Goal: Information Seeking & Learning: Learn about a topic

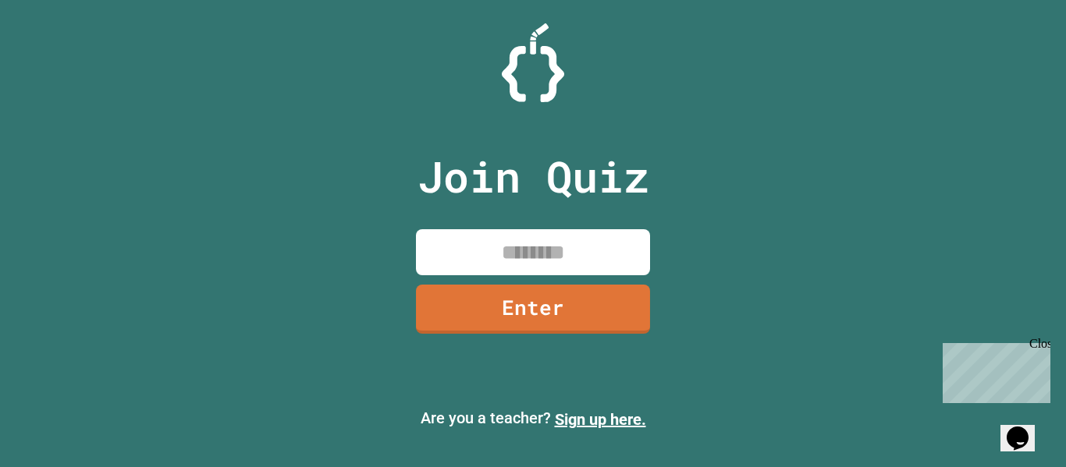
click at [542, 256] on input at bounding box center [533, 252] width 234 height 46
type input "********"
click at [575, 316] on link "Enter" at bounding box center [533, 307] width 226 height 51
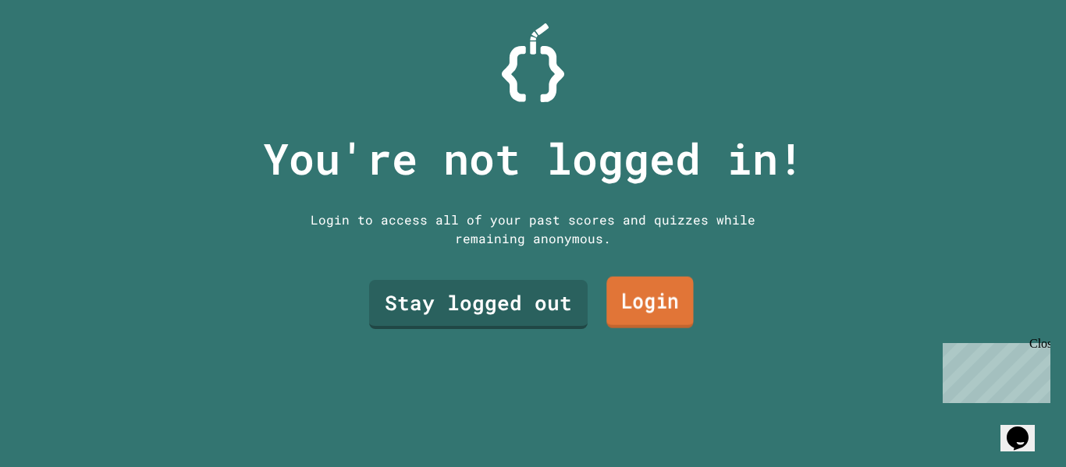
click at [609, 292] on link "Login" at bounding box center [649, 302] width 87 height 51
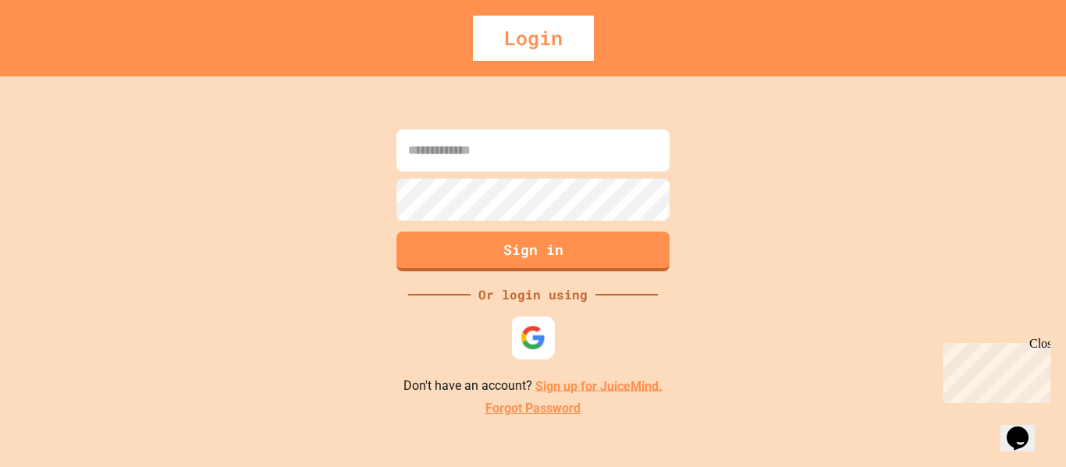
click at [535, 325] on img at bounding box center [533, 338] width 26 height 26
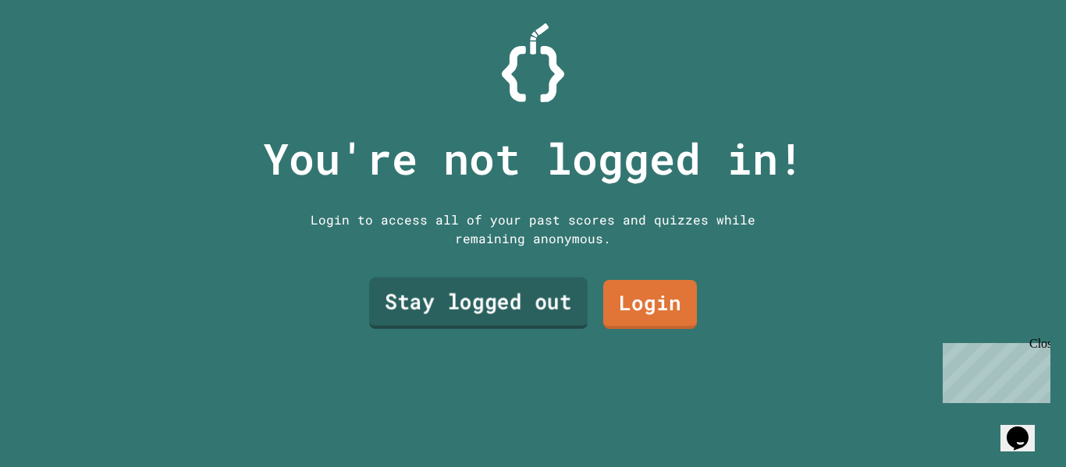
click at [535, 283] on link "Stay logged out" at bounding box center [478, 303] width 218 height 51
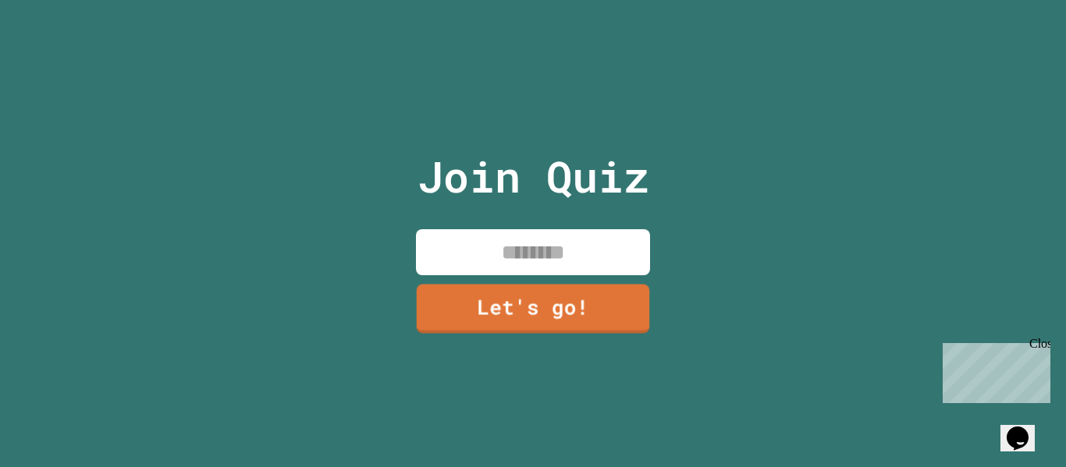
click at [571, 243] on input at bounding box center [533, 252] width 234 height 46
type input "*****"
click at [584, 305] on link "Let's go!" at bounding box center [533, 307] width 232 height 51
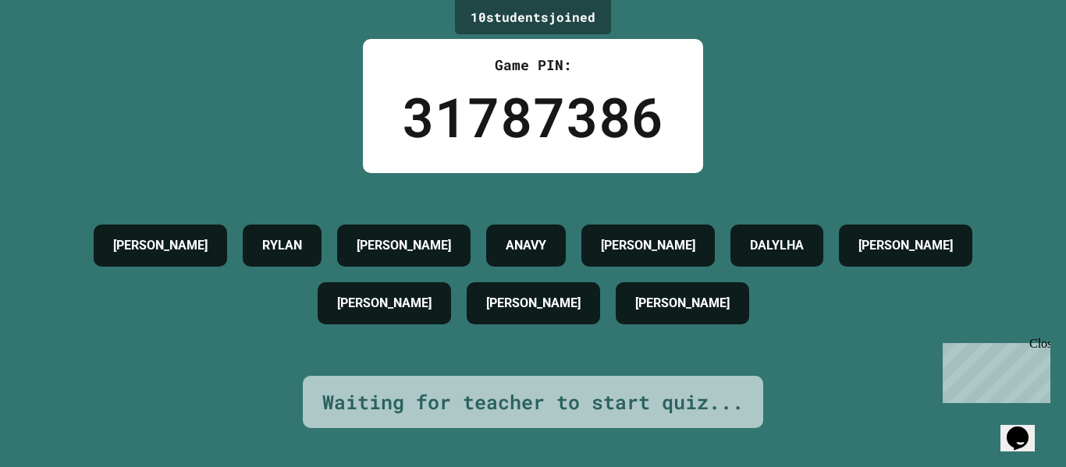
click at [1029, 434] on icon "Opens Chat This icon Opens the chat window." at bounding box center [1017, 438] width 25 height 25
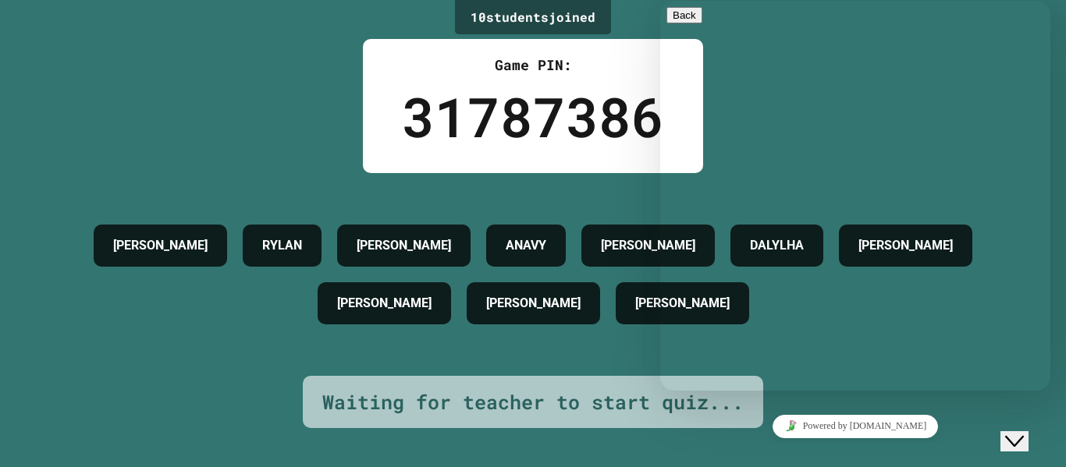
click at [1014, 432] on div "Close Chat This icon closes the chat window." at bounding box center [1014, 441] width 19 height 19
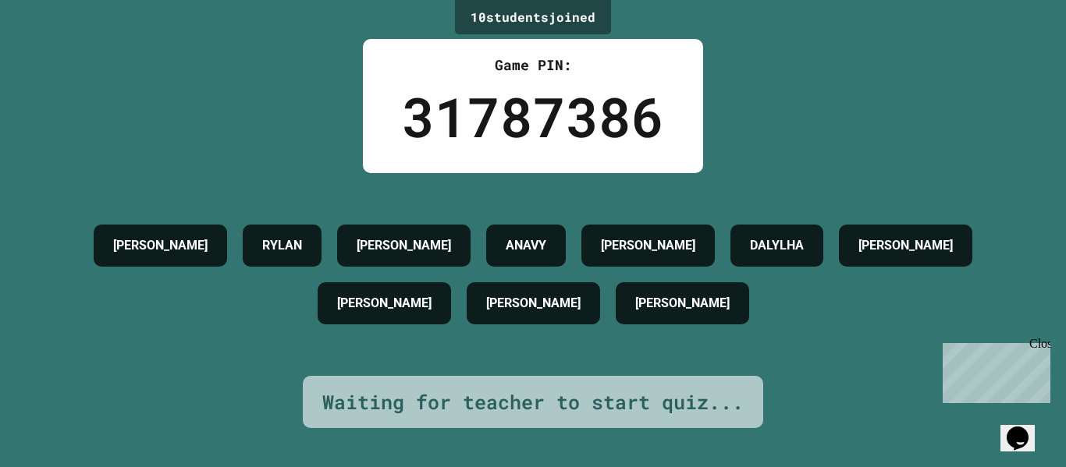
click at [1014, 428] on icon "Chat widget" at bounding box center [1018, 438] width 22 height 23
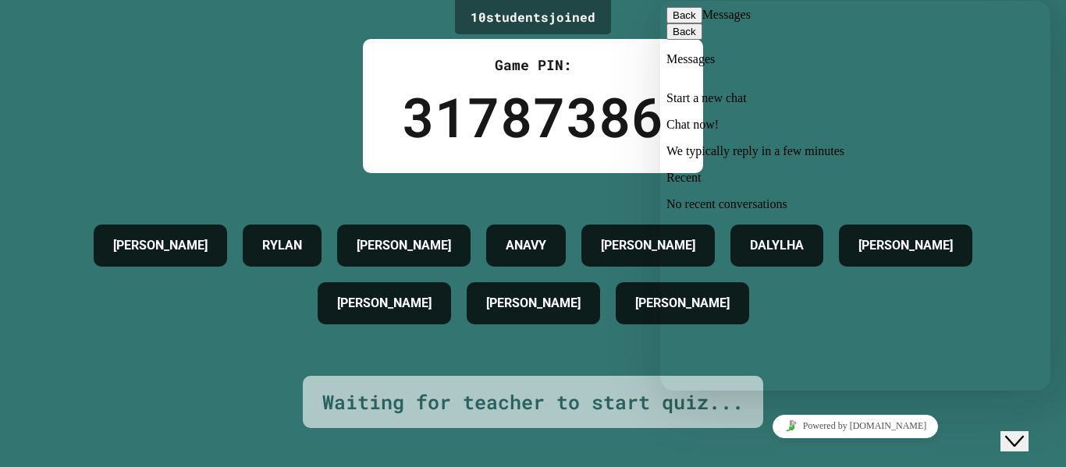
click at [1024, 432] on icon "Close Chat This icon closes the chat window." at bounding box center [1014, 441] width 19 height 19
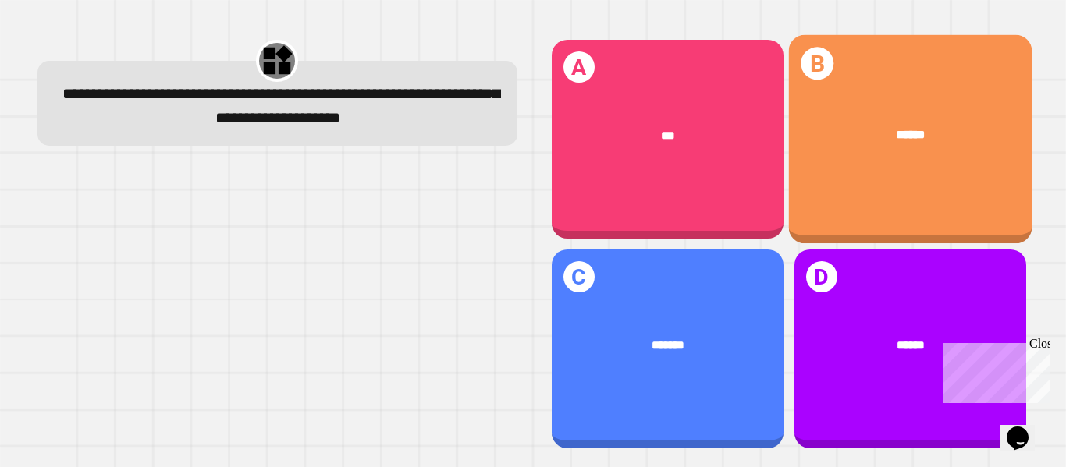
click at [867, 118] on div "******" at bounding box center [909, 135] width 243 height 68
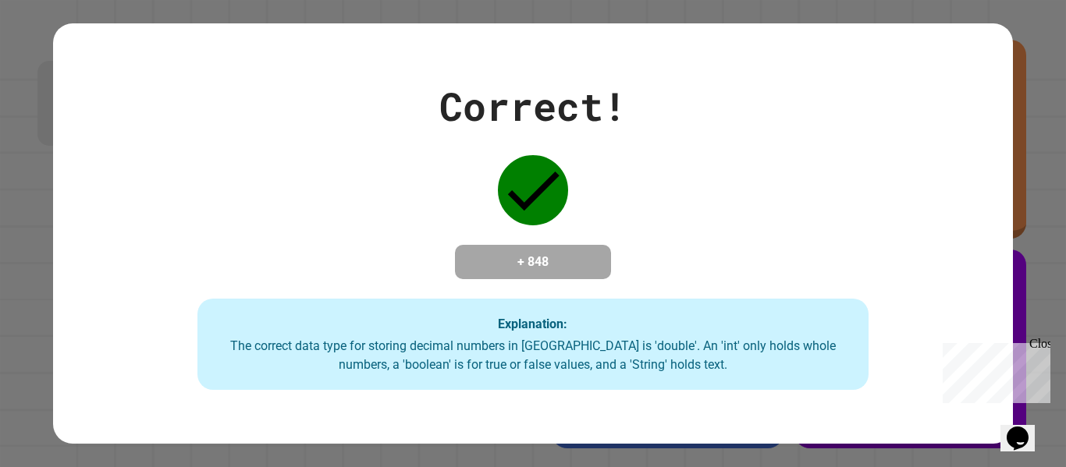
drag, startPoint x: 549, startPoint y: 197, endPoint x: 554, endPoint y: 208, distance: 12.2
click at [554, 208] on icon at bounding box center [533, 190] width 70 height 70
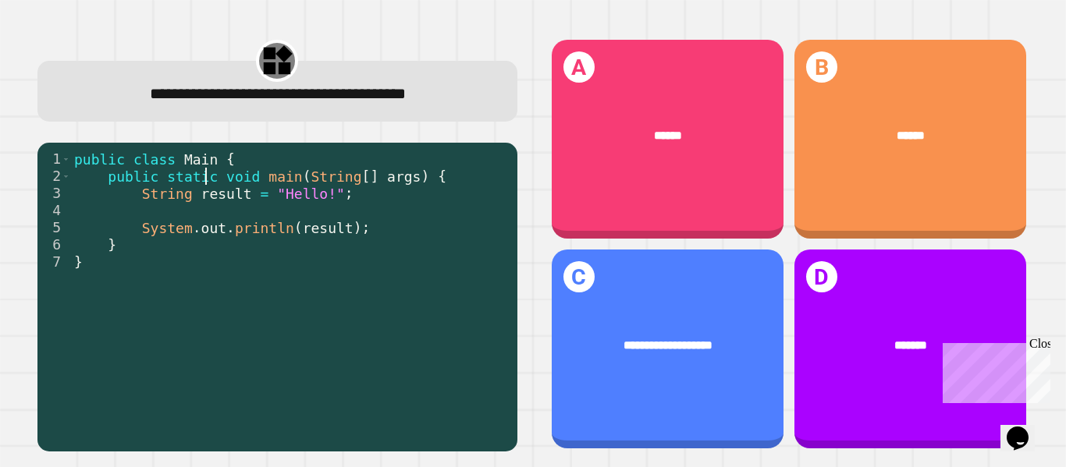
click at [204, 180] on div "public class Main { public static void main ( String [ ] args ) { String result…" at bounding box center [290, 297] width 439 height 292
click at [389, 323] on div "public class Main { public static void main ( String [ ] args ) { String result…" at bounding box center [290, 297] width 439 height 292
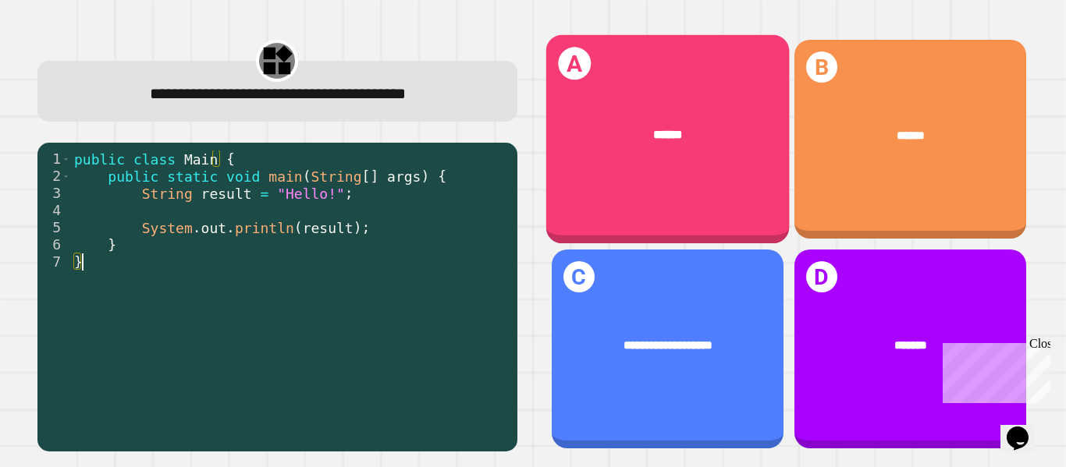
click at [615, 148] on div "******" at bounding box center [666, 135] width 243 height 68
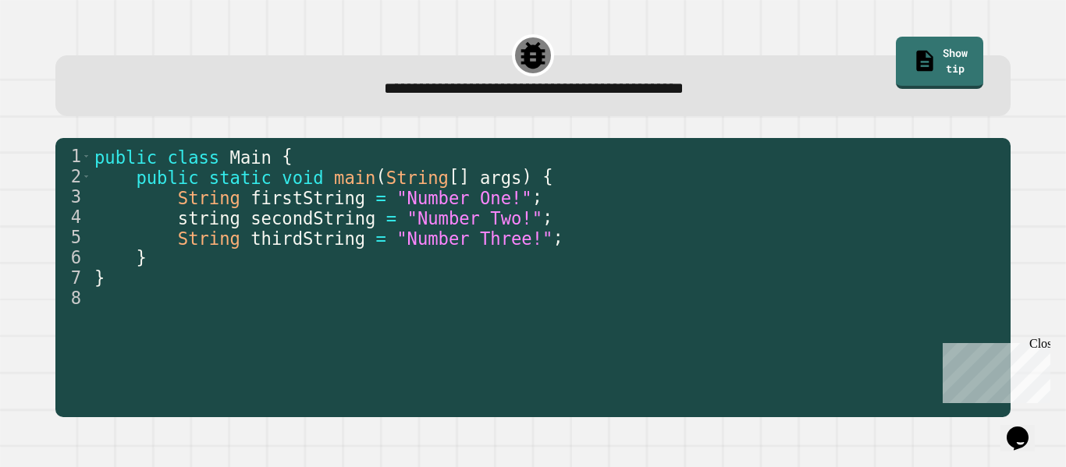
click at [325, 218] on span "secondString" at bounding box center [312, 218] width 125 height 20
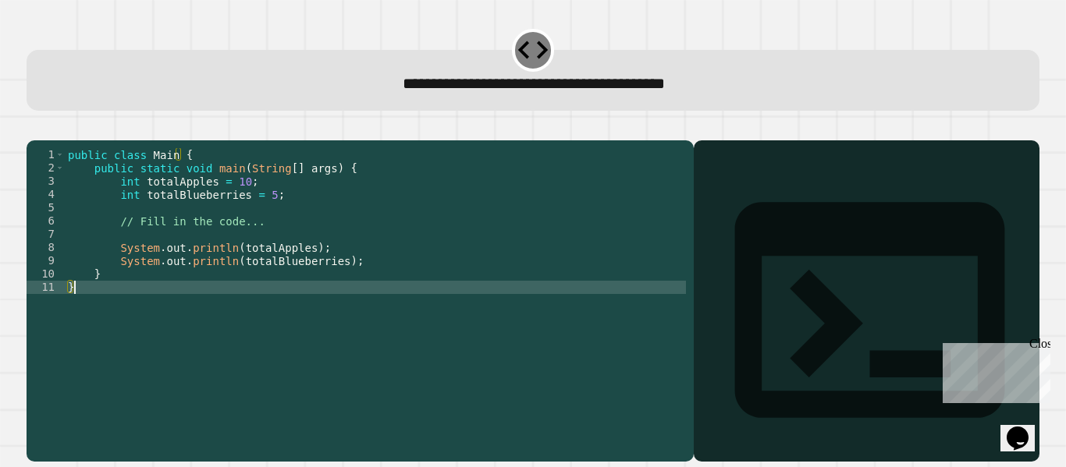
click at [272, 305] on div "public class Main { public static void main ( String [ ] args ) { int totalAppl…" at bounding box center [375, 287] width 621 height 279
type textarea "*"
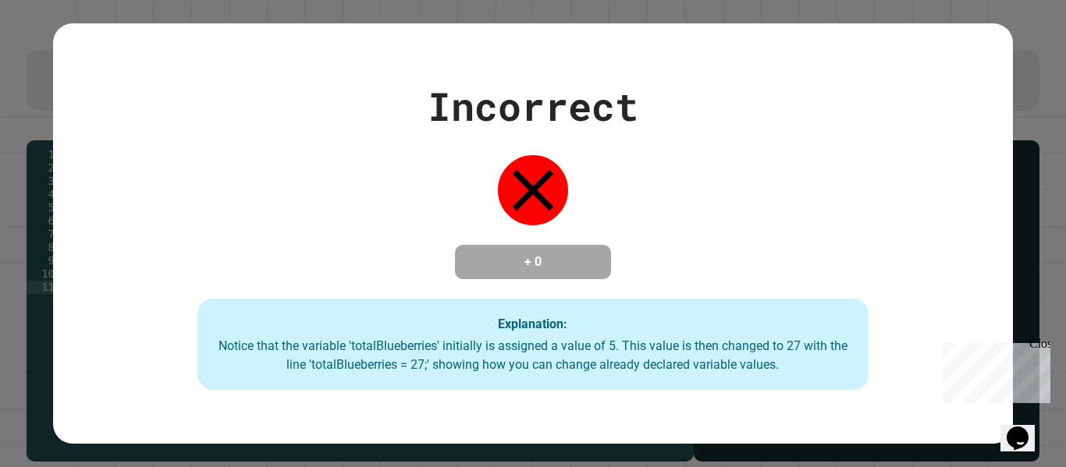
type textarea "**********"
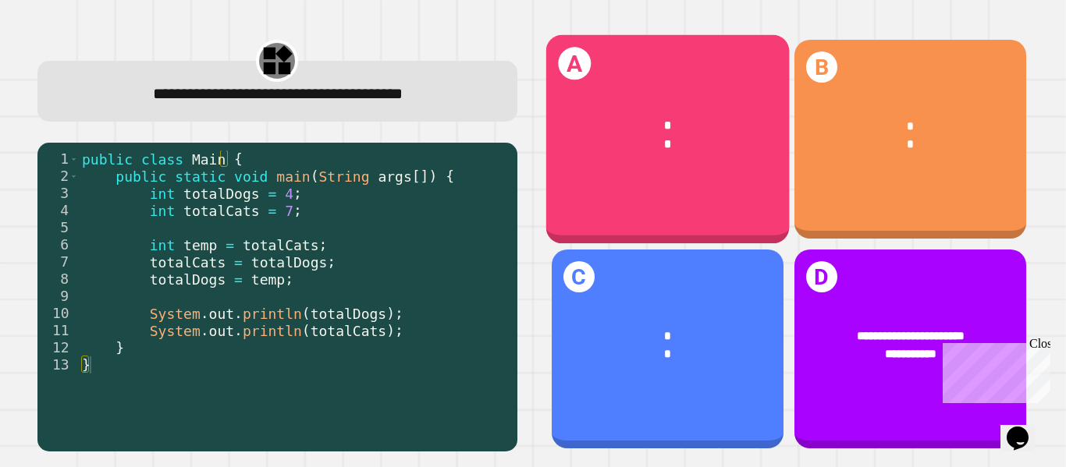
click at [680, 164] on div "* *" at bounding box center [666, 135] width 243 height 87
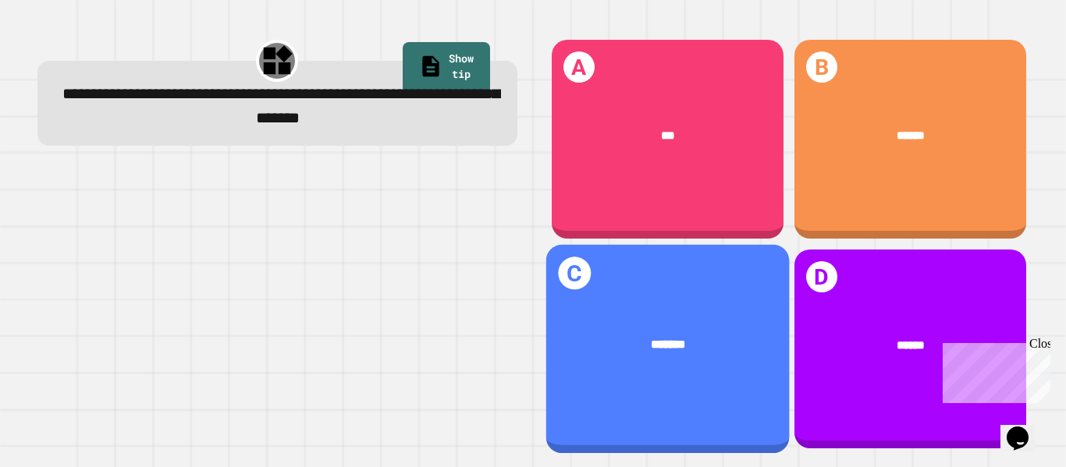
click at [662, 338] on span "*******" at bounding box center [668, 344] width 34 height 12
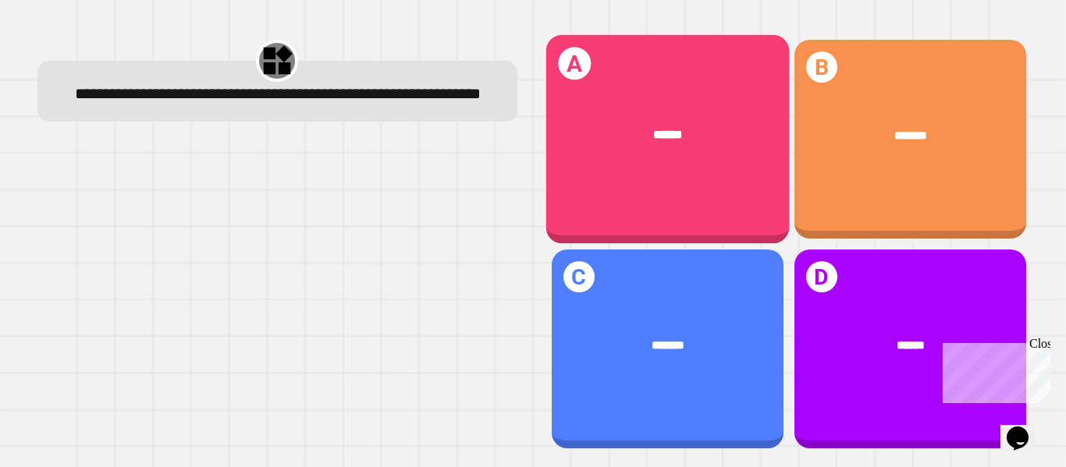
click at [644, 101] on div "******" at bounding box center [666, 135] width 243 height 68
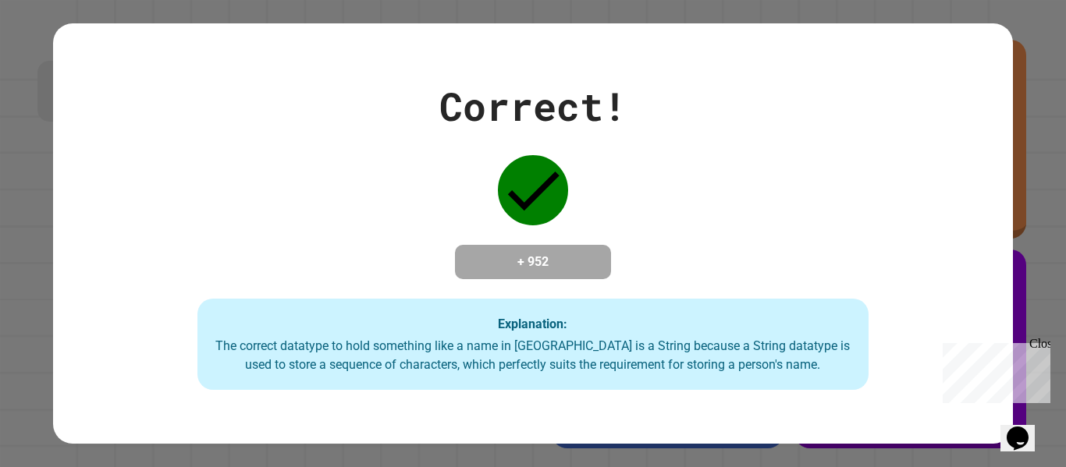
click at [656, 177] on div "Correct! + 952 Explanation: The correct datatype to hold something like a name …" at bounding box center [532, 234] width 959 height 314
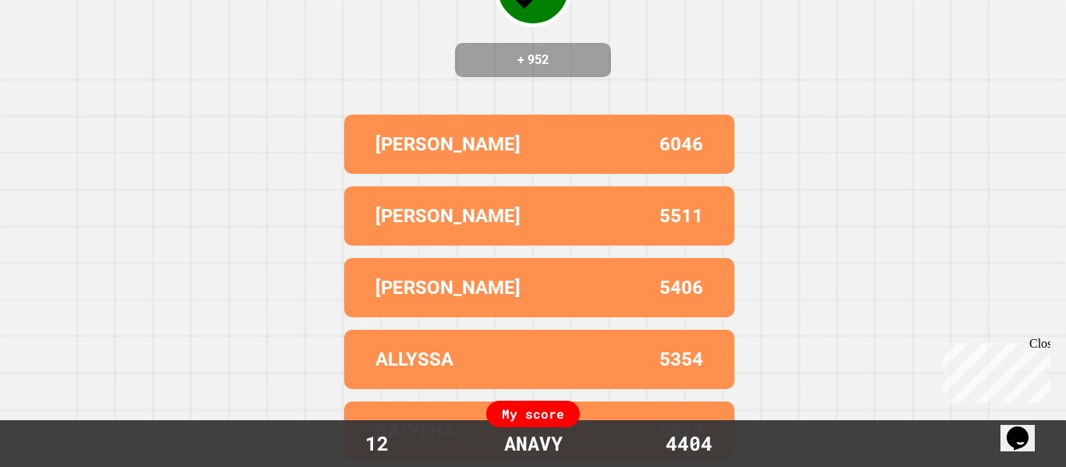
scroll to position [0, 0]
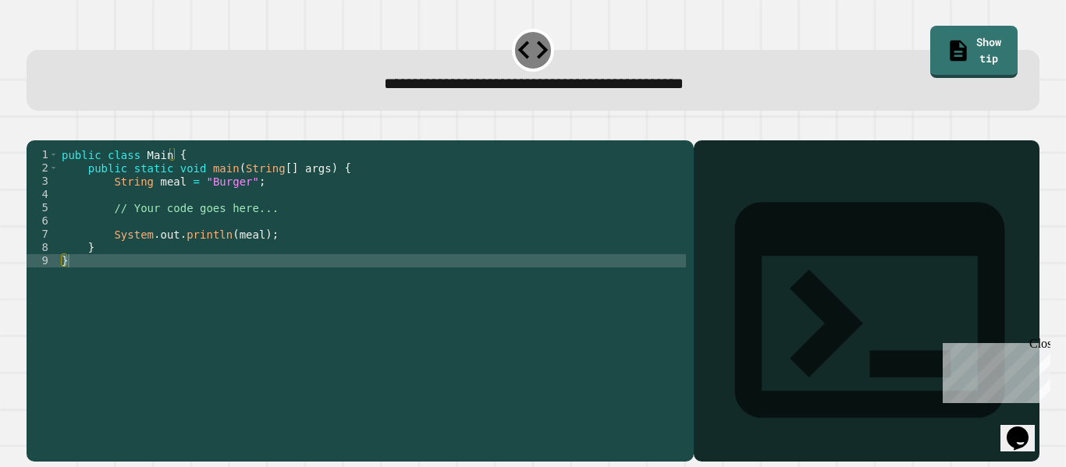
click at [273, 230] on div "public class Main { public static void main ( String [ ] args ) { String meal =…" at bounding box center [372, 287] width 627 height 279
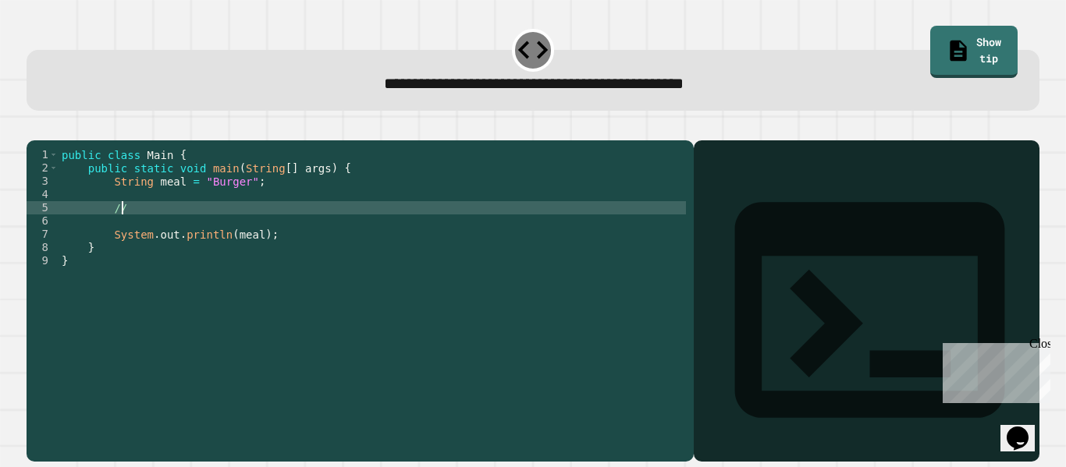
type textarea "*"
click at [273, 230] on div "public class Main { public static void main ( String [ ] args ) { String meal =…" at bounding box center [372, 287] width 627 height 279
type textarea "**********"
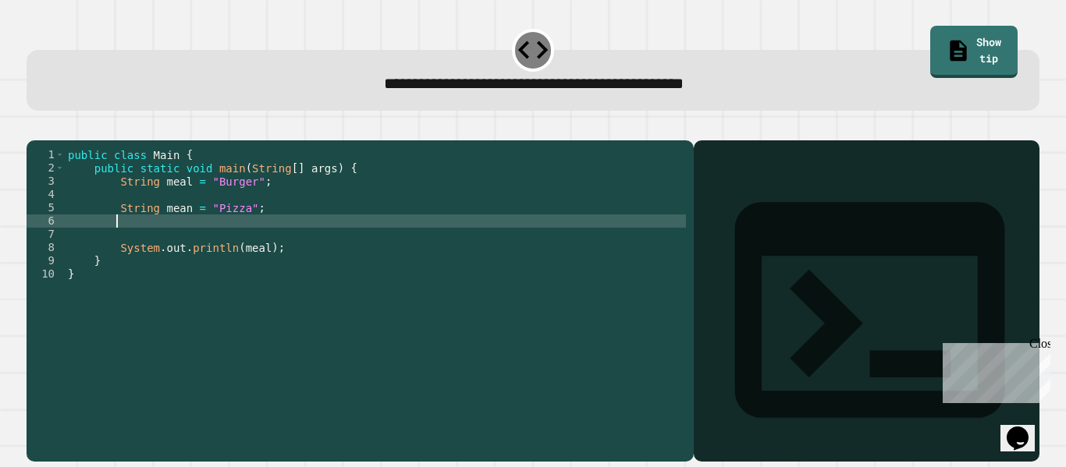
scroll to position [0, 1]
click at [307, 296] on div "public class Main { public static void main ( String [ ] args ) { String meal =…" at bounding box center [376, 287] width 622 height 279
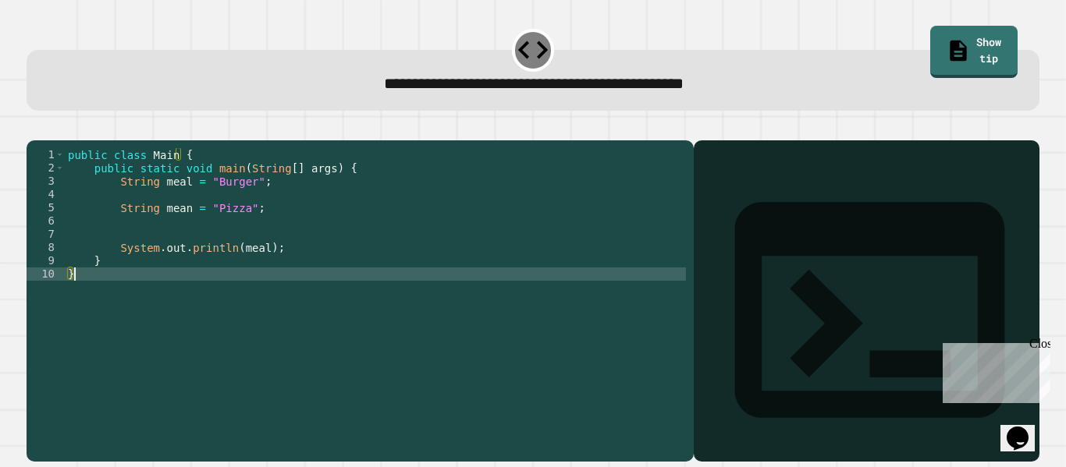
scroll to position [0, 0]
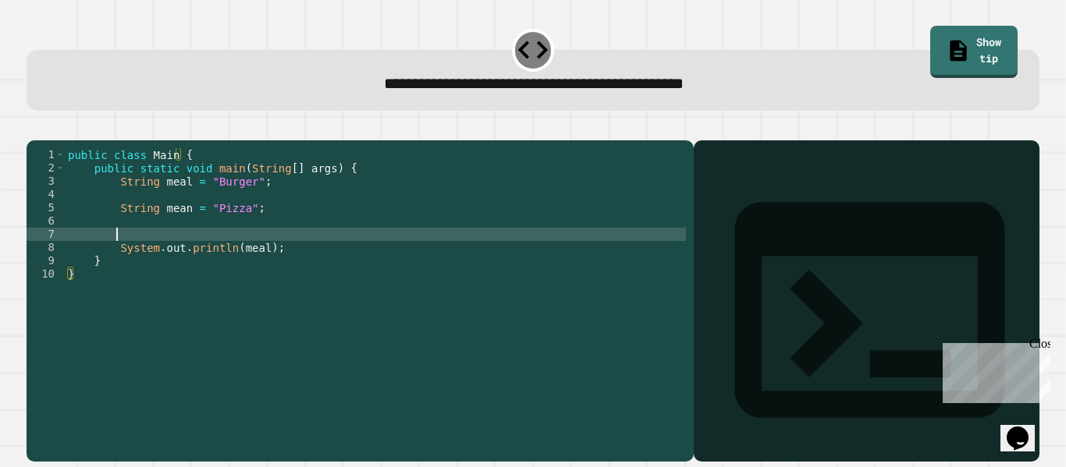
click at [318, 250] on div "public class Main { public static void main ( String [ ] args ) { String meal =…" at bounding box center [376, 287] width 622 height 279
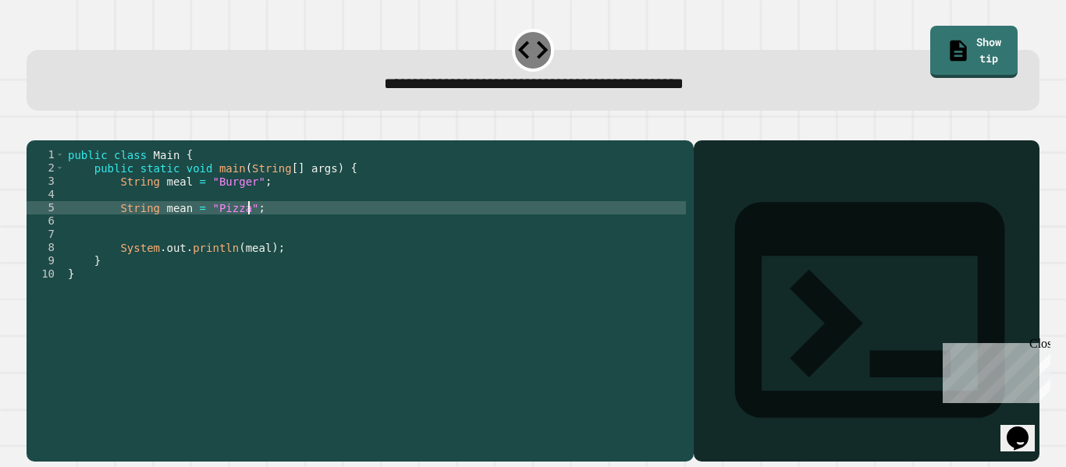
click at [332, 226] on div "public class Main { public static void main ( String [ ] args ) { String meal =…" at bounding box center [376, 287] width 622 height 279
click at [34, 128] on icon "button" at bounding box center [34, 128] width 0 height 0
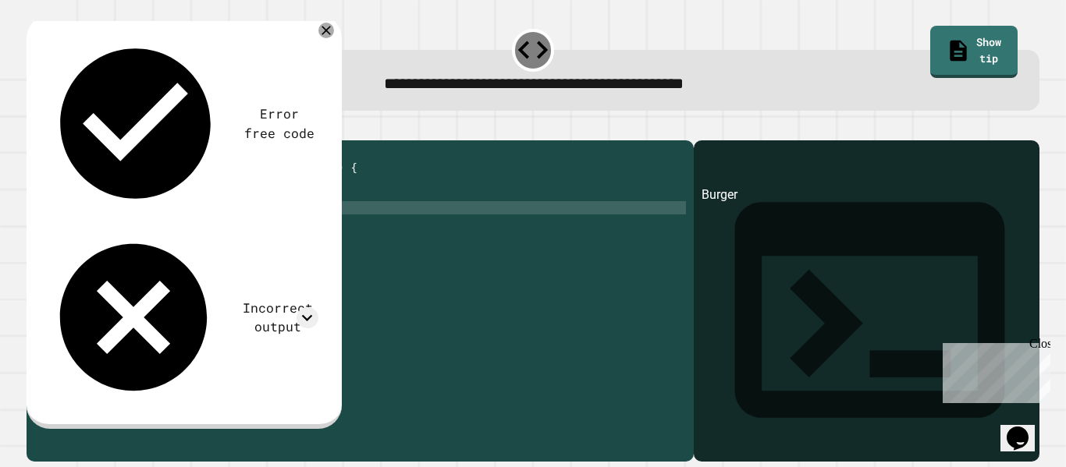
click at [304, 239] on div "public class Main { public static void main ( String [ ] args ) { String meal =…" at bounding box center [376, 287] width 622 height 279
click at [293, 229] on div "public class Main { public static void main ( String [ ] args ) { String meal =…" at bounding box center [376, 287] width 622 height 279
click at [66, 128] on icon "button" at bounding box center [66, 128] width 0 height 0
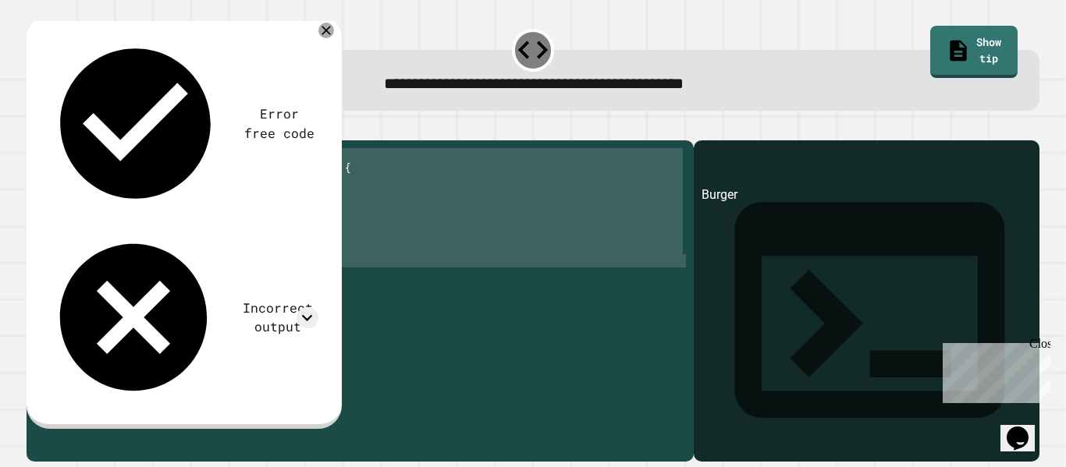
scroll to position [0, 2]
click at [263, 231] on div "public class Main { public static void main ( String [ ] args ) { String meal =…" at bounding box center [372, 274] width 627 height 252
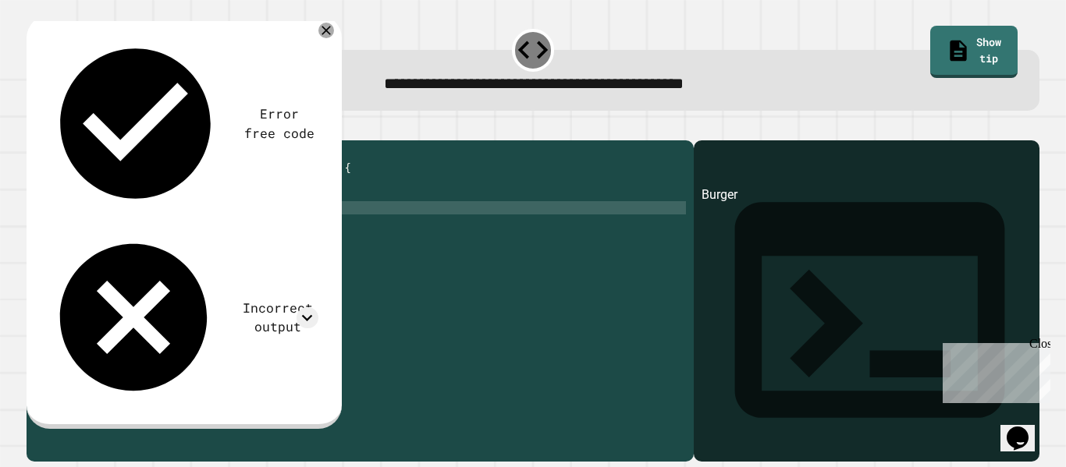
type textarea "*"
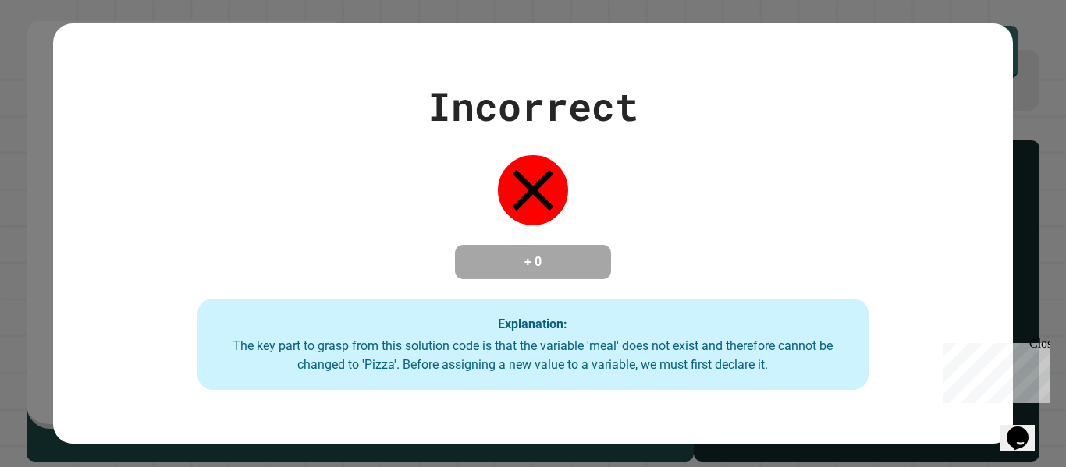
type textarea "******"
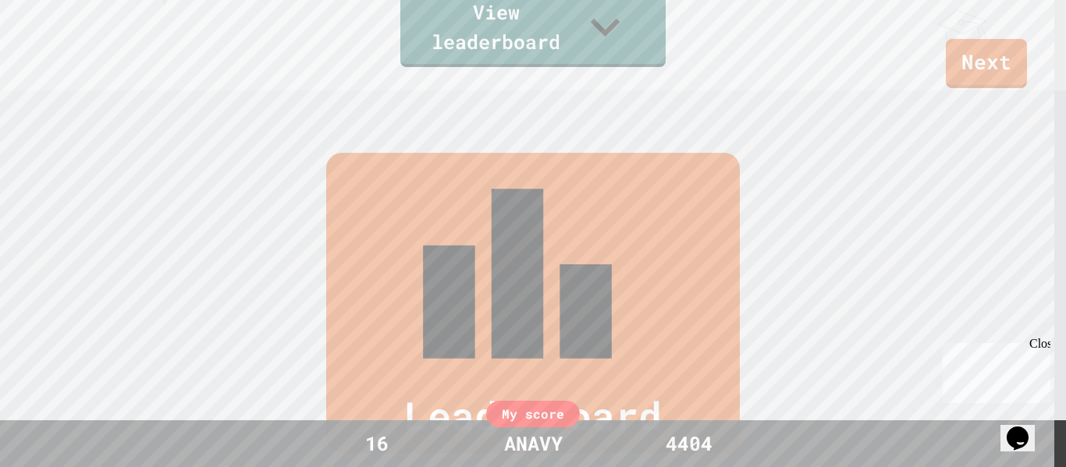
scroll to position [650, 0]
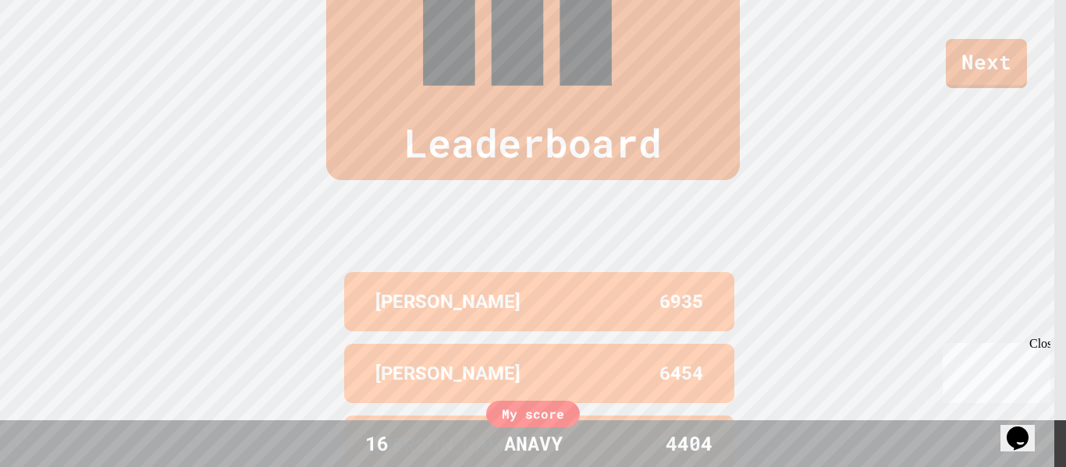
click at [542, 417] on div "My score" at bounding box center [533, 414] width 94 height 27
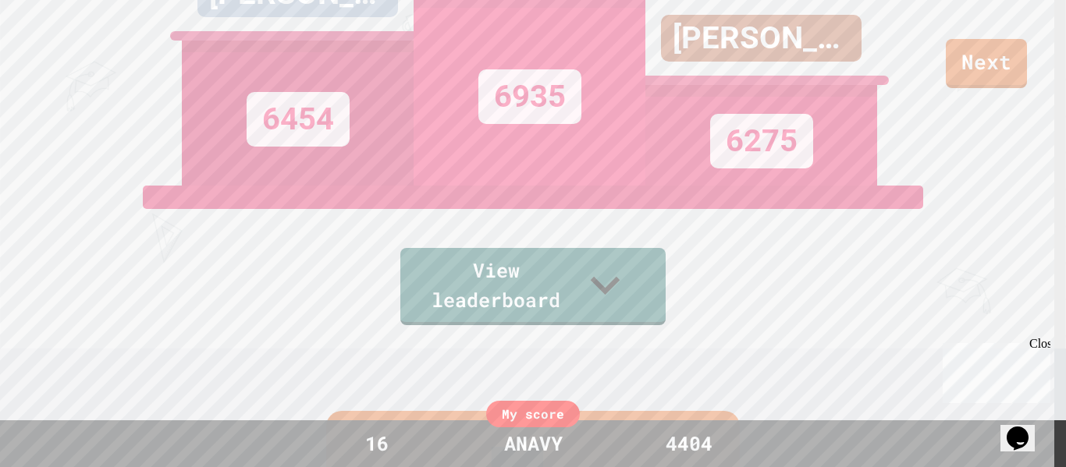
scroll to position [0, 0]
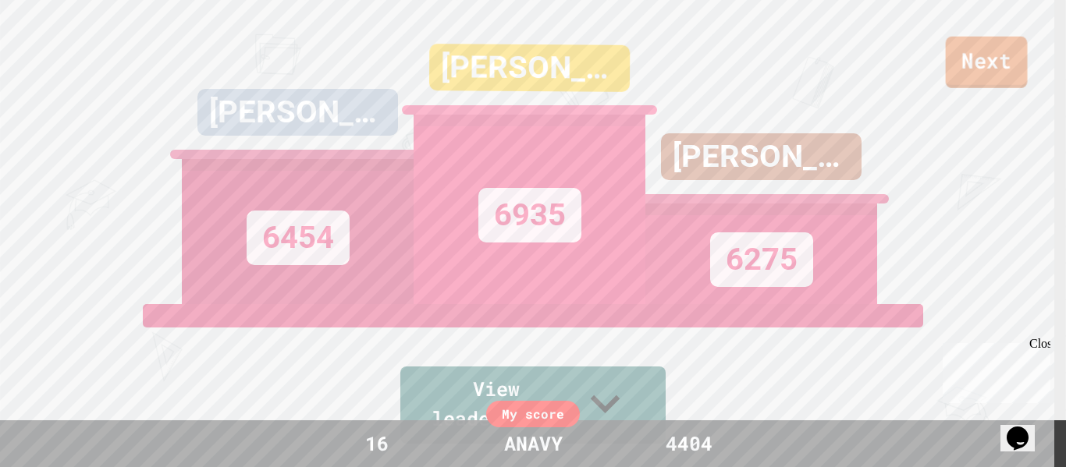
click at [984, 65] on link "Next" at bounding box center [987, 62] width 82 height 51
